Goal: Navigation & Orientation: Find specific page/section

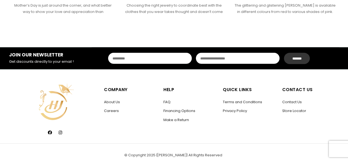
scroll to position [800, 0]
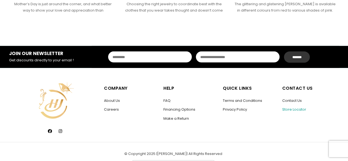
click at [289, 108] on link "Store Locator" at bounding box center [294, 109] width 24 height 5
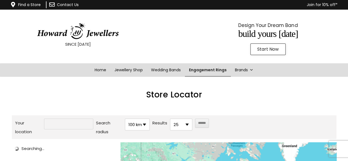
click at [197, 70] on link "Engagement Rings" at bounding box center [208, 69] width 46 height 13
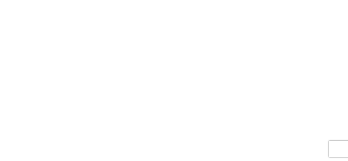
scroll to position [247, 0]
drag, startPoint x: 350, startPoint y: 20, endPoint x: 351, endPoint y: 57, distance: 37.9
